Goal: Task Accomplishment & Management: Use online tool/utility

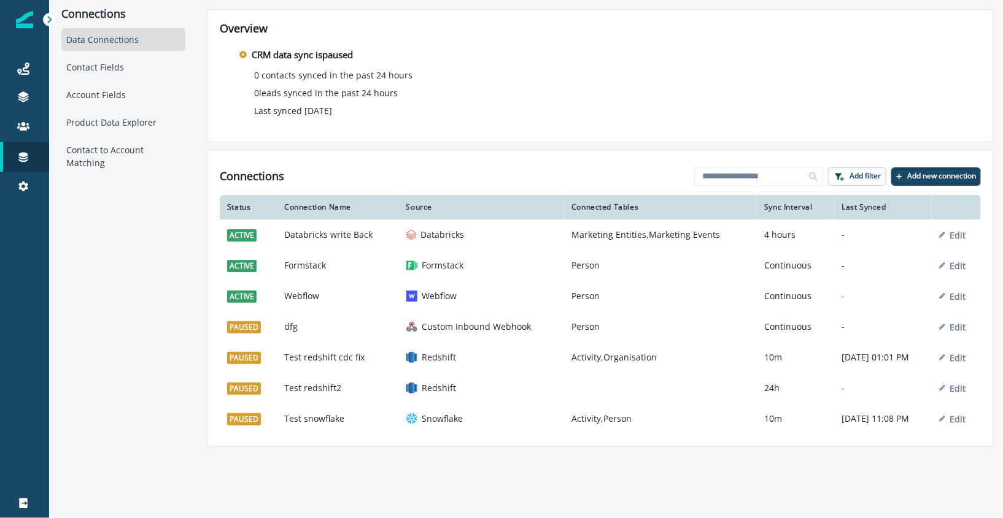
click at [139, 252] on div "Connections Data Connections Contact Fields Account Fields Product Data Explore…" at bounding box center [123, 223] width 148 height 447
click at [134, 322] on div "Connections Data Connections Contact Fields Account Fields Product Data Explore…" at bounding box center [123, 223] width 148 height 447
